Goal: Find specific page/section: Find specific page/section

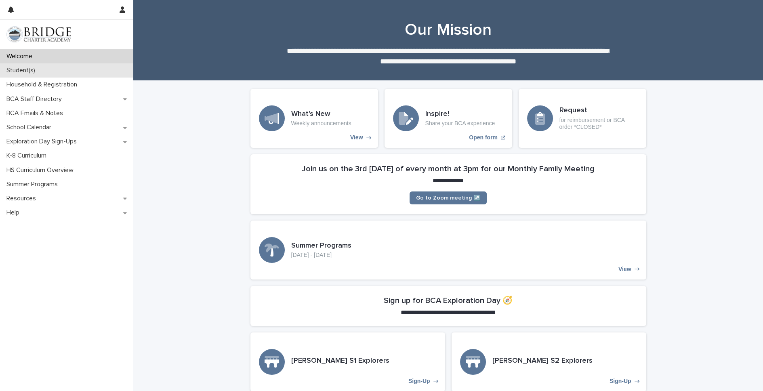
click at [27, 66] on div "Student(s)" at bounding box center [66, 70] width 133 height 14
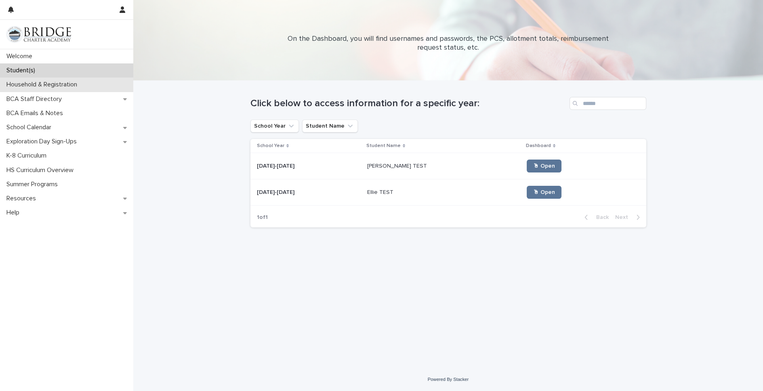
click at [33, 84] on p "Household & Registration" at bounding box center [43, 85] width 80 height 8
